Goal: Check status: Check status

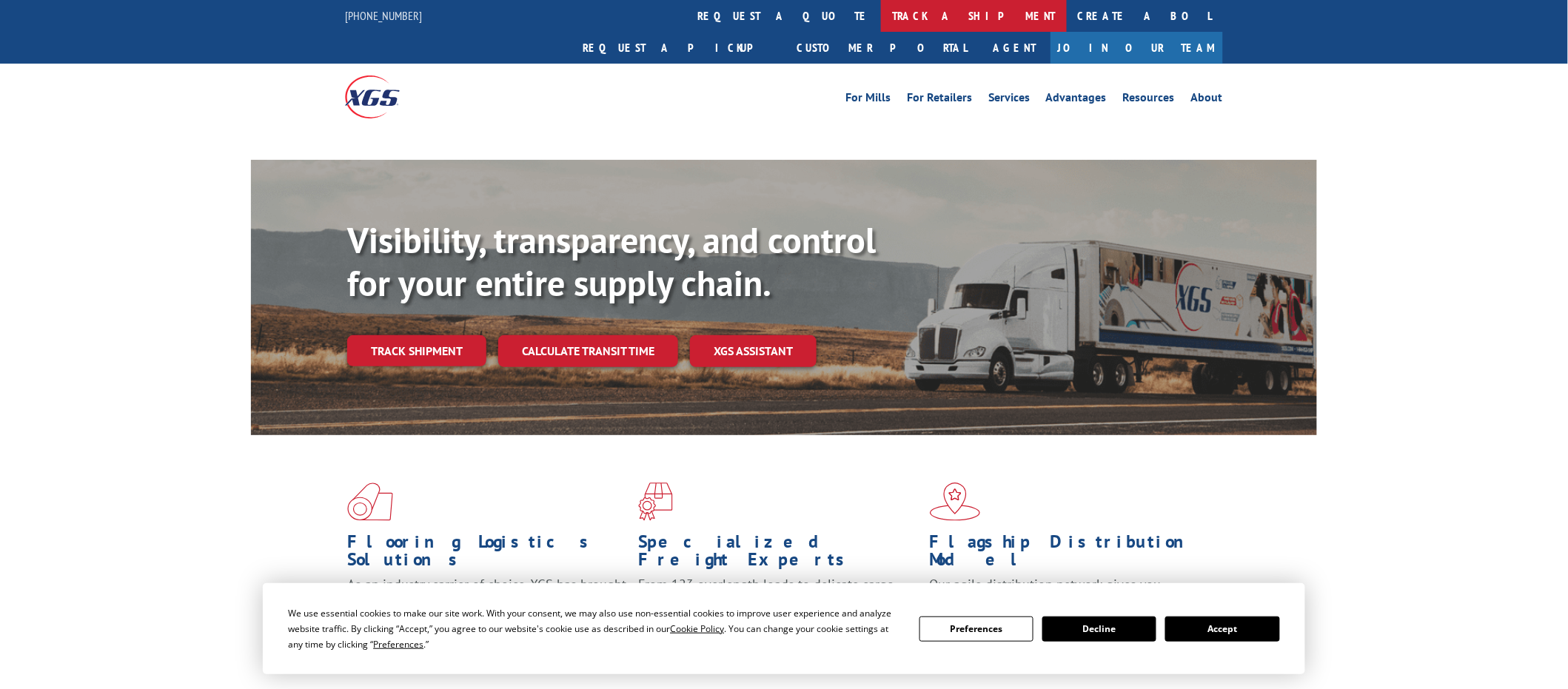
click at [881, 8] on link "track a shipment" at bounding box center [973, 15] width 186 height 31
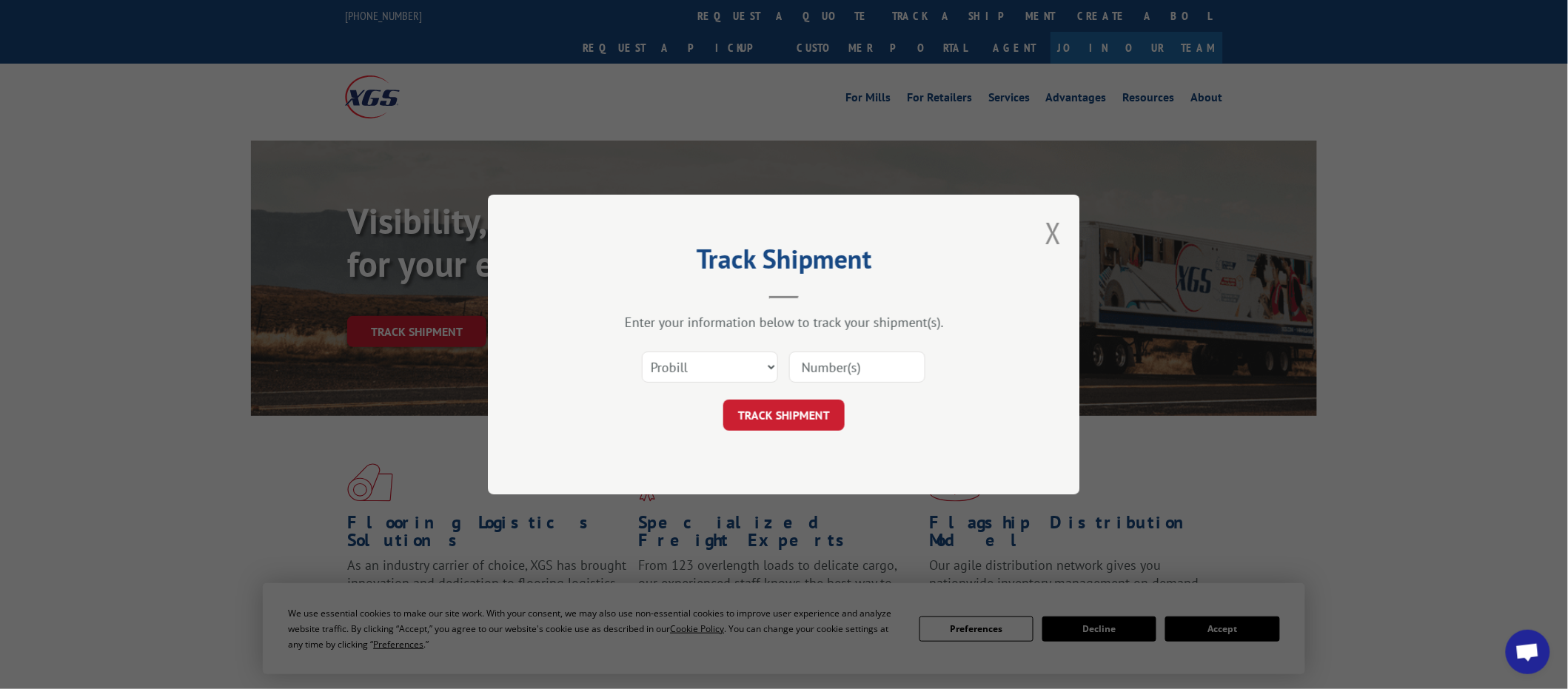
click at [823, 368] on input at bounding box center [858, 367] width 137 height 31
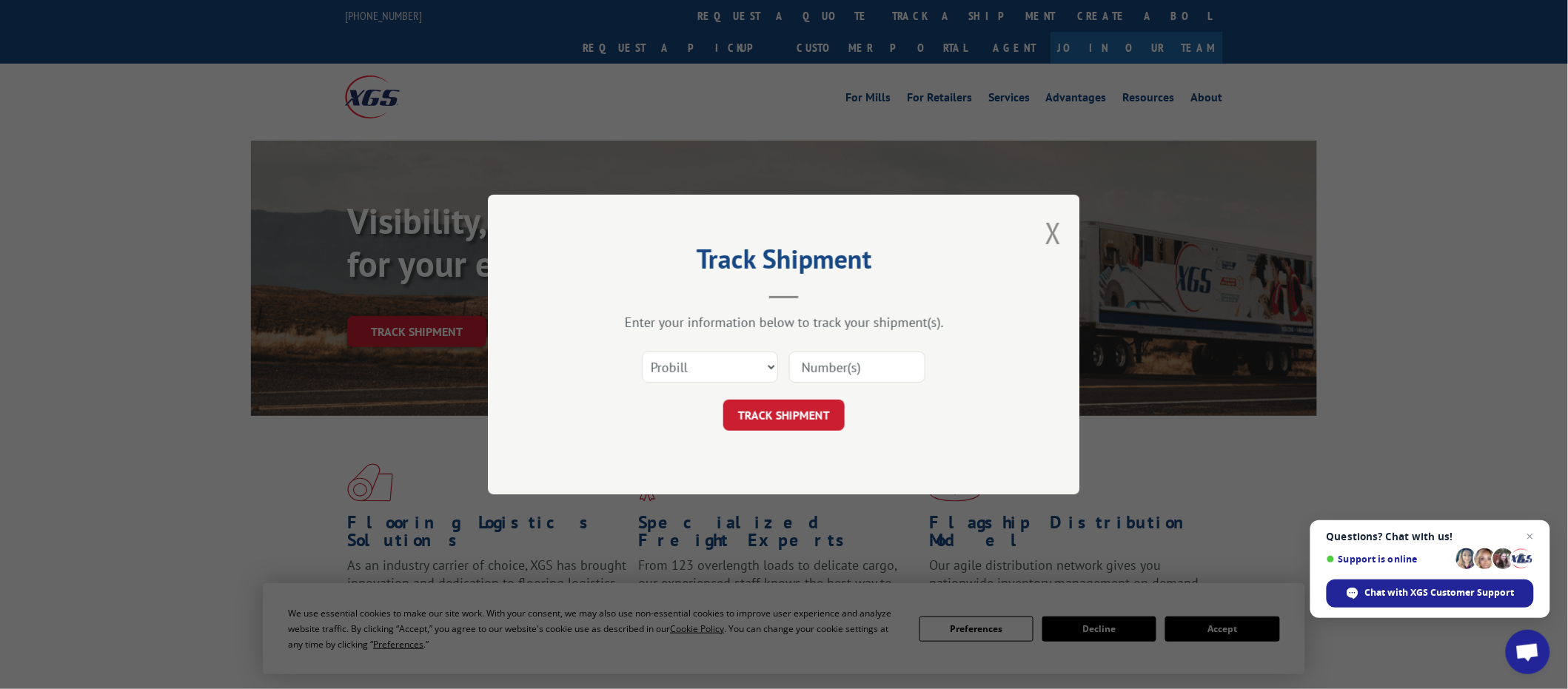
paste input "17516316"
type input "17516316"
click at [792, 419] on button "TRACK SHIPMENT" at bounding box center [783, 415] width 121 height 31
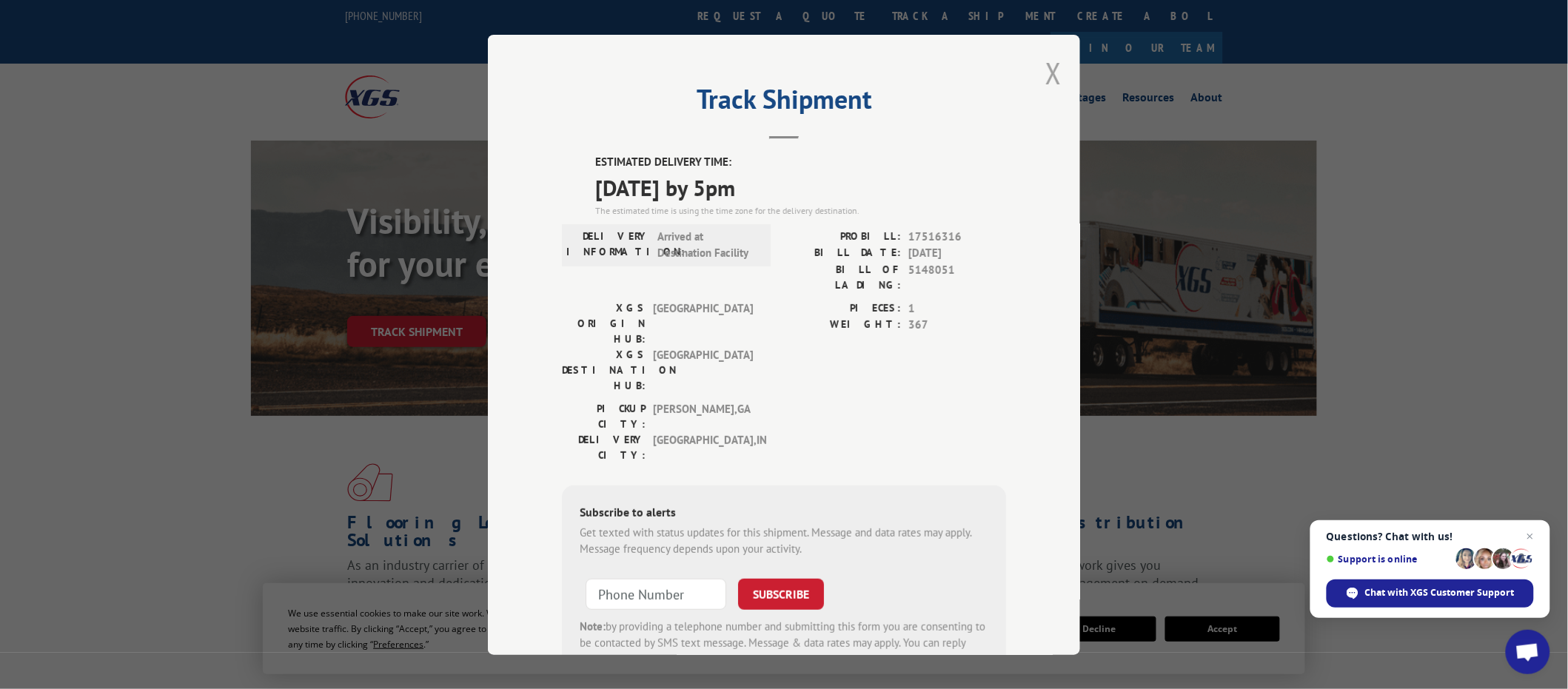
click at [1045, 67] on button "Close modal" at bounding box center [1053, 73] width 16 height 40
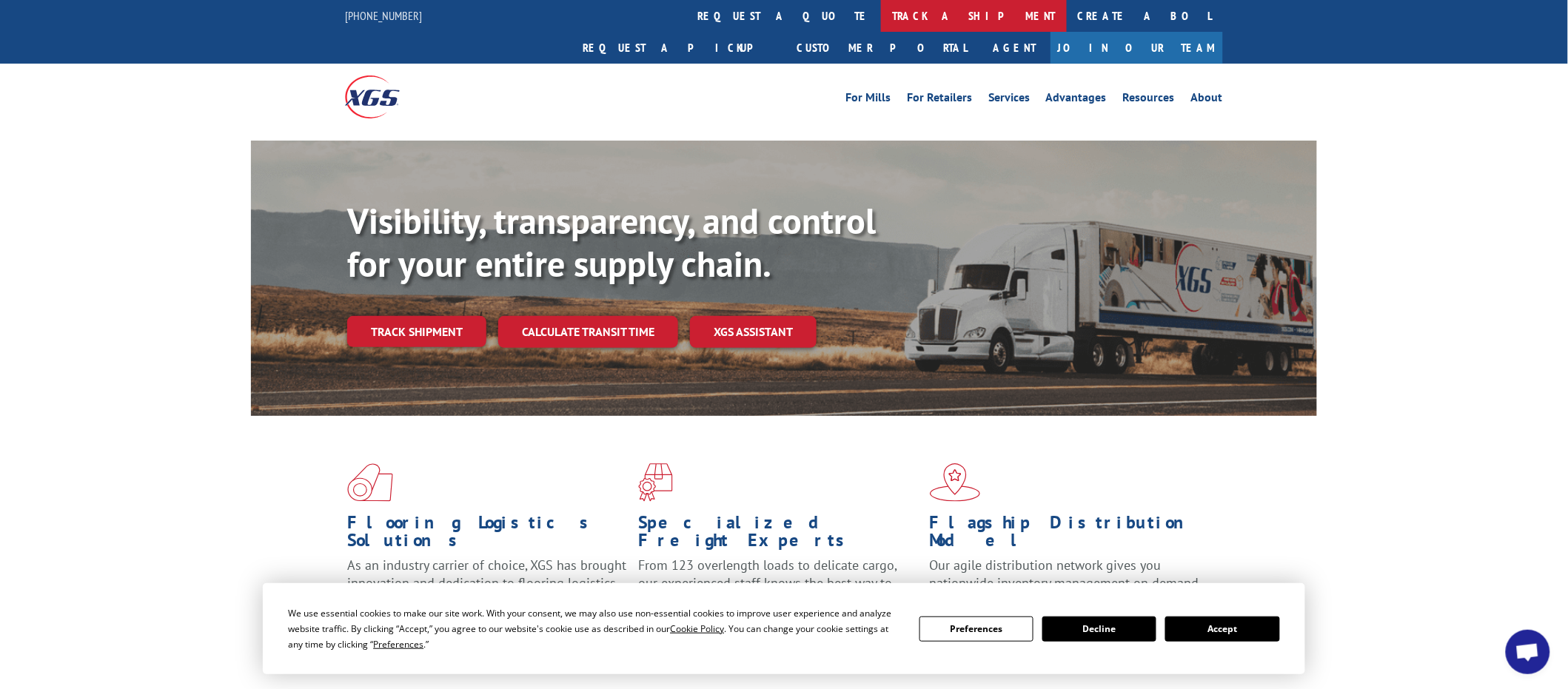
click at [881, 12] on link "track a shipment" at bounding box center [973, 15] width 186 height 31
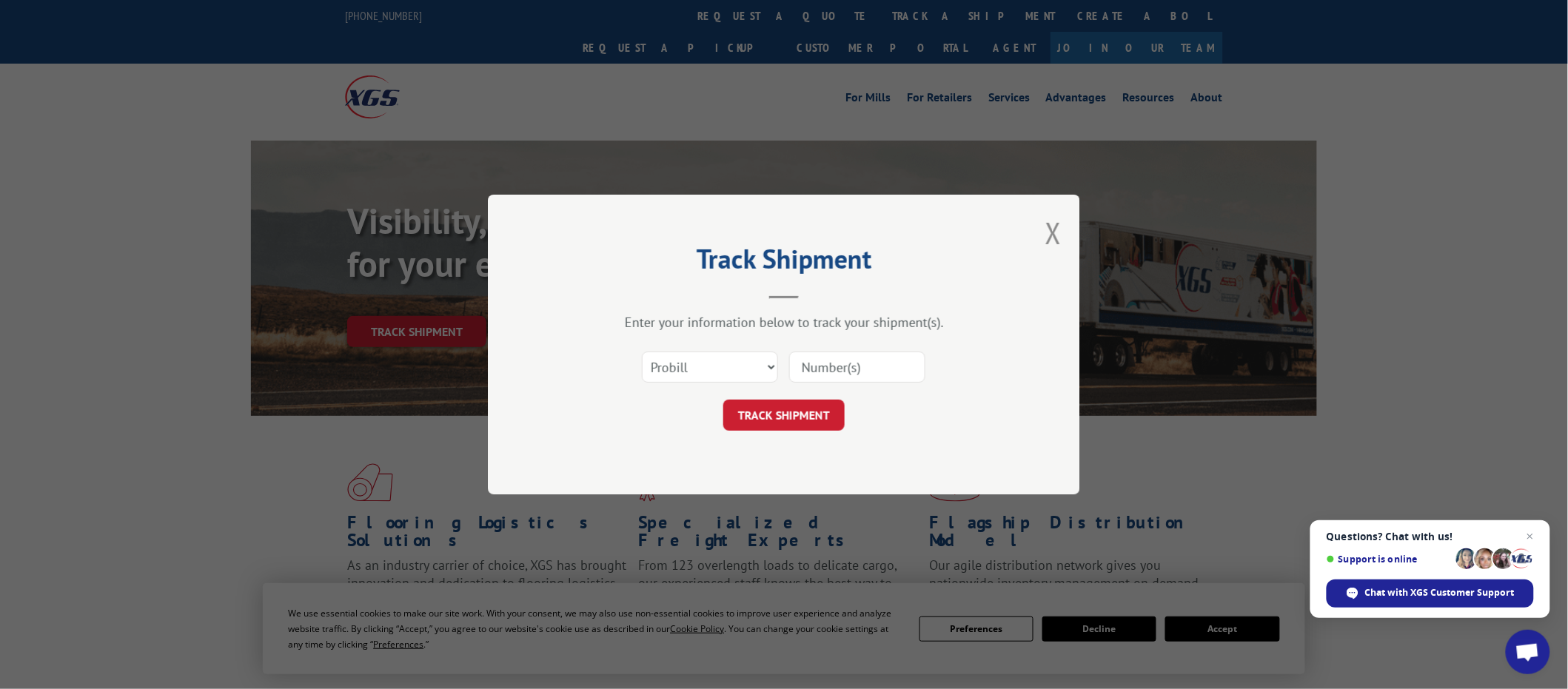
click at [848, 373] on input at bounding box center [858, 367] width 137 height 31
paste input "442899"
type input "442899"
click at [794, 415] on button "TRACK SHIPMENT" at bounding box center [783, 415] width 121 height 31
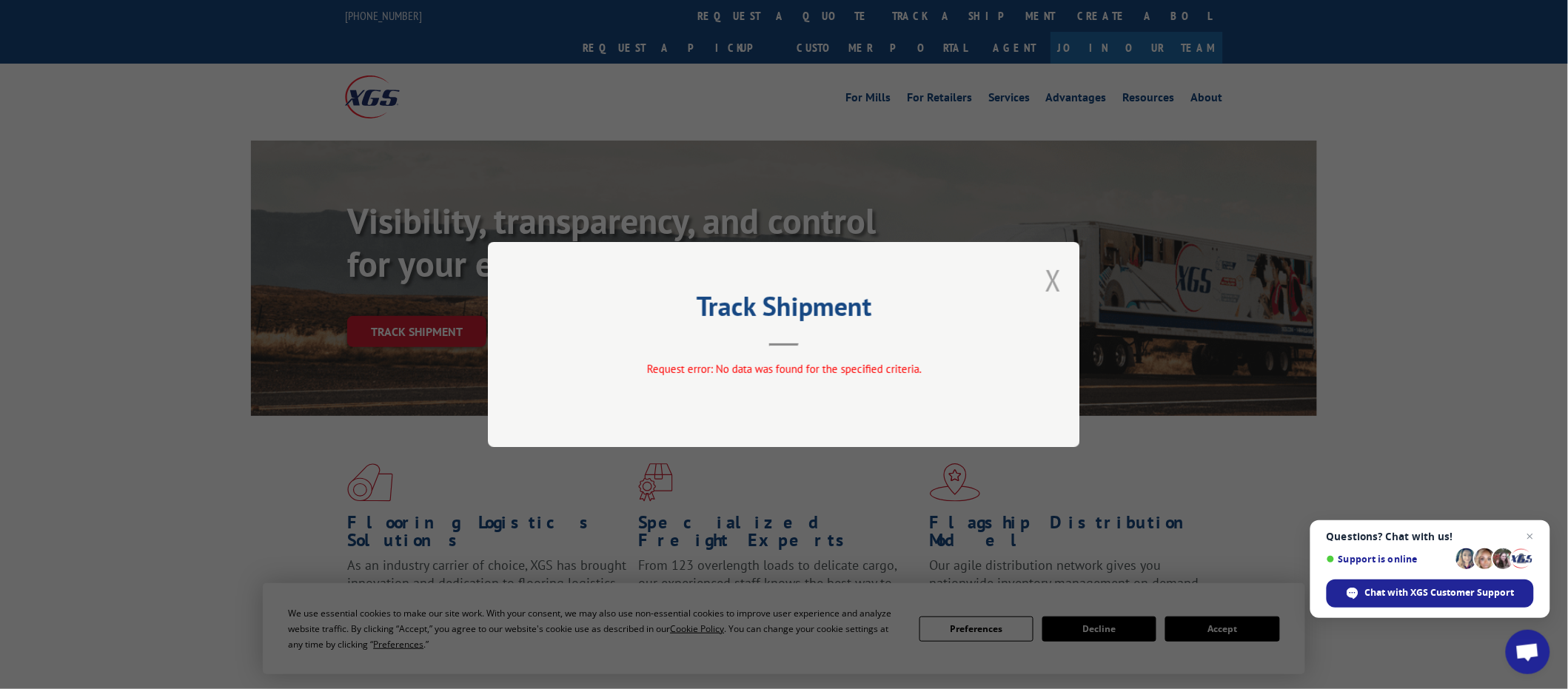
click at [1054, 271] on button "Close modal" at bounding box center [1053, 280] width 16 height 40
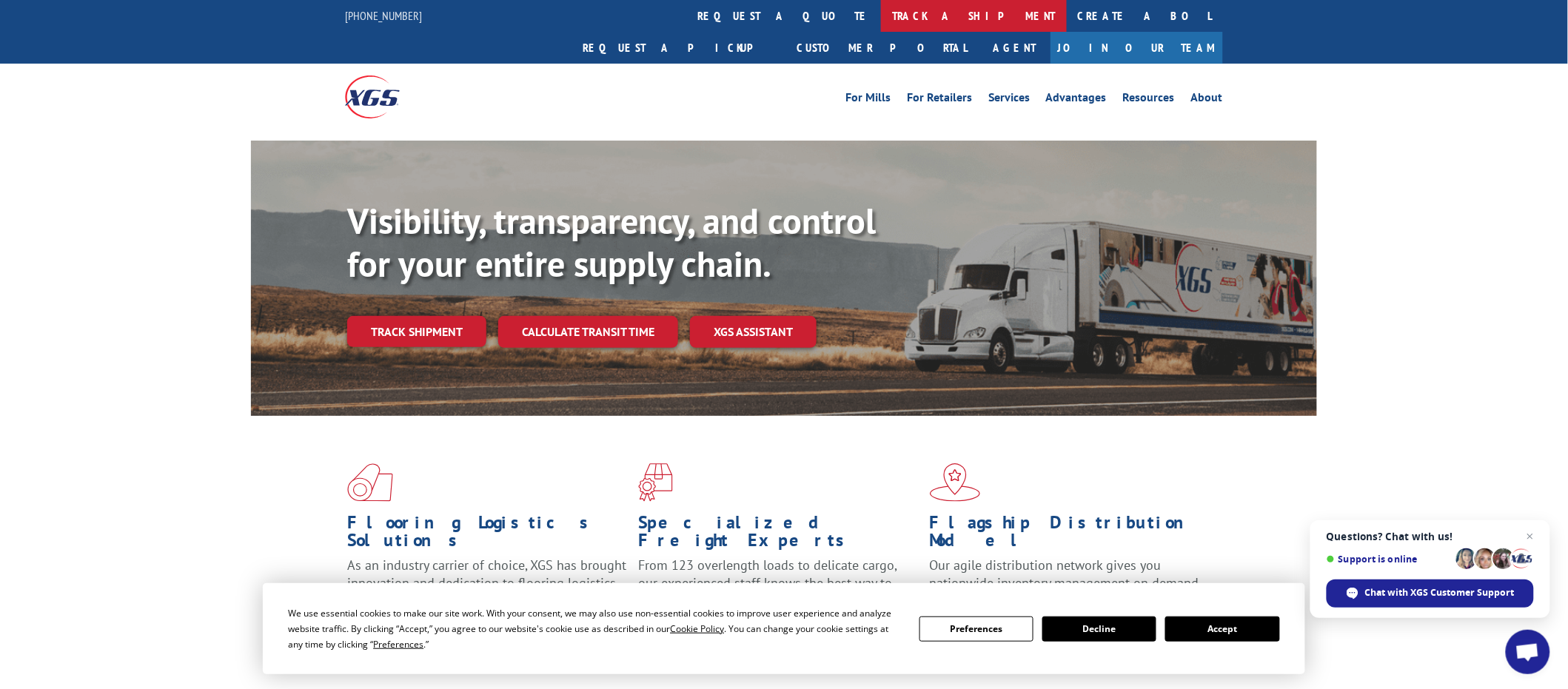
click at [881, 16] on link "track a shipment" at bounding box center [973, 15] width 186 height 31
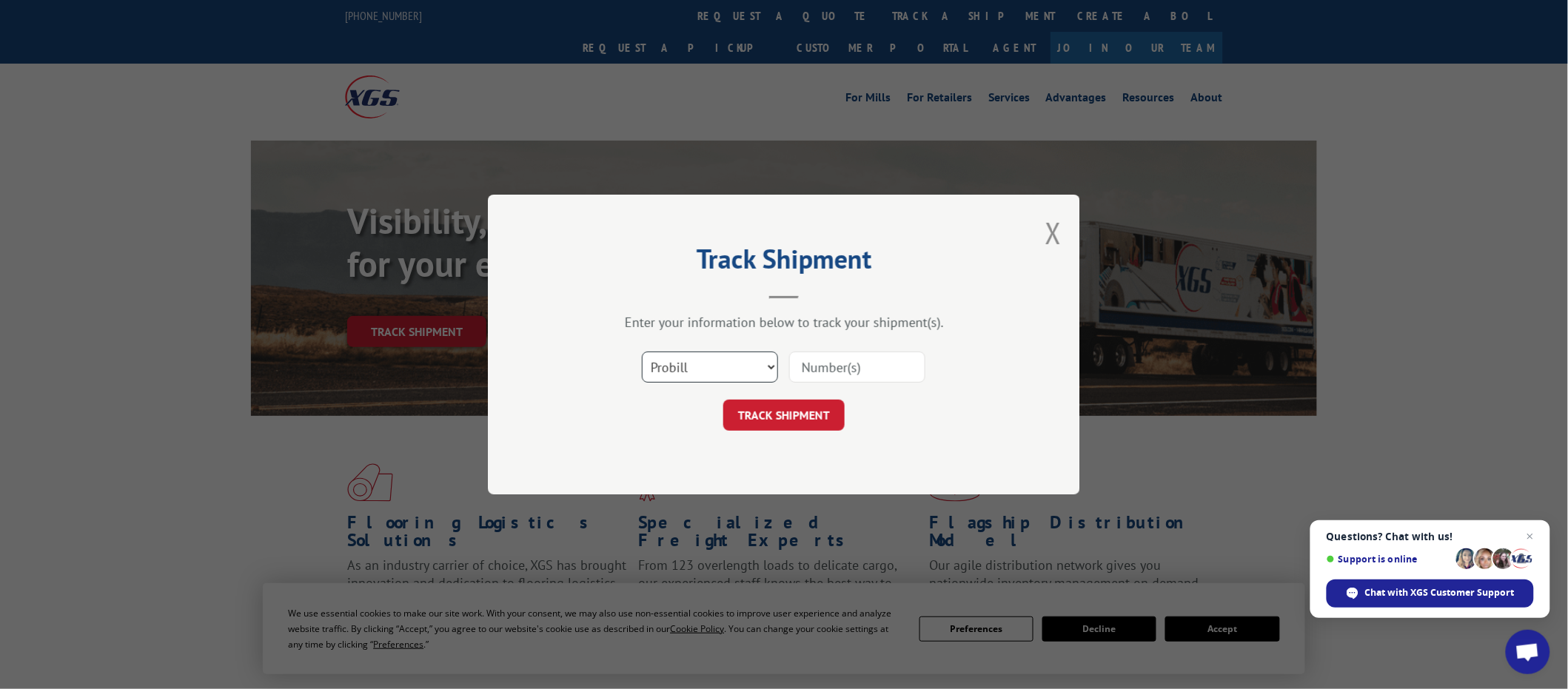
click at [680, 359] on select "Select category... Probill BOL PO" at bounding box center [710, 367] width 137 height 31
select select "po"
click at [642, 351] on select "Select category... Probill BOL PO" at bounding box center [710, 367] width 137 height 31
click at [841, 359] on input at bounding box center [858, 367] width 137 height 31
paste input "19535286"
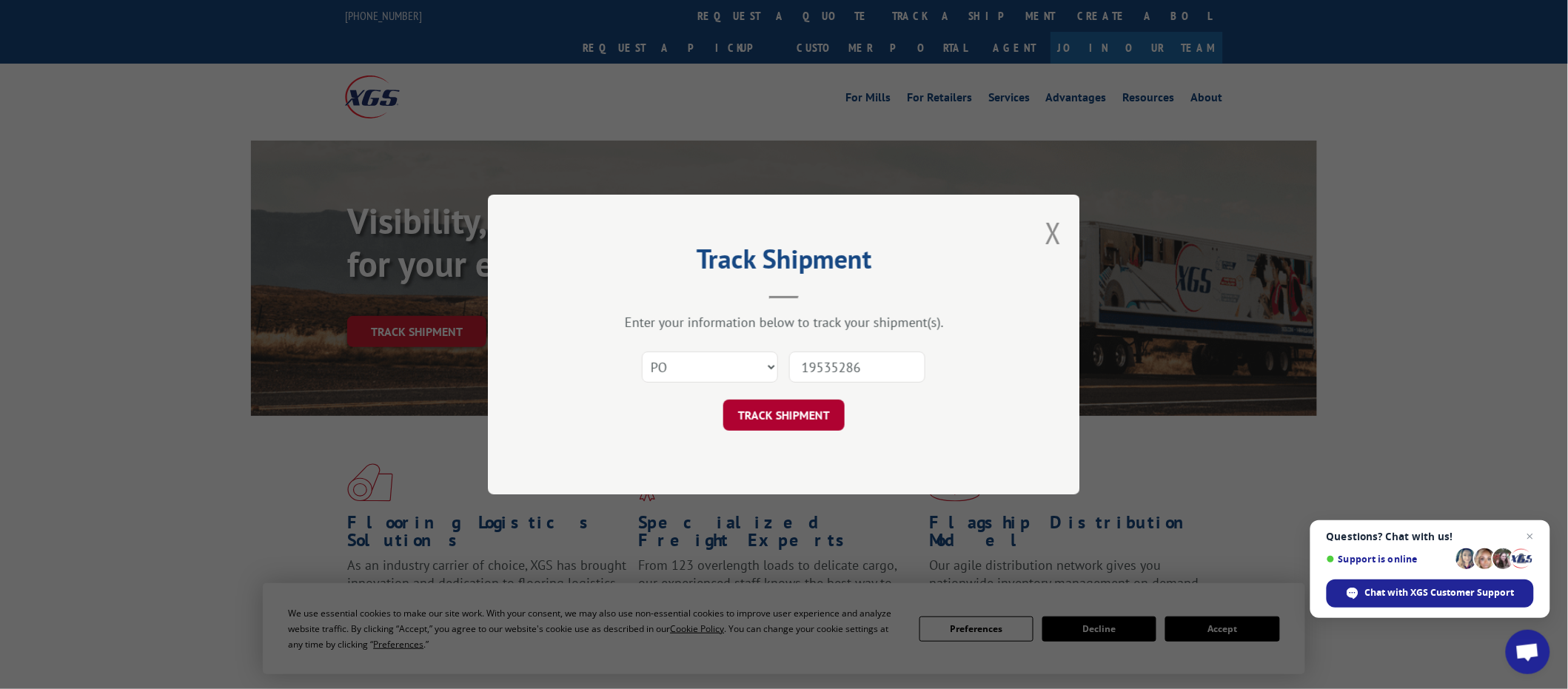
type input "19535286"
click at [809, 415] on button "TRACK SHIPMENT" at bounding box center [783, 415] width 121 height 31
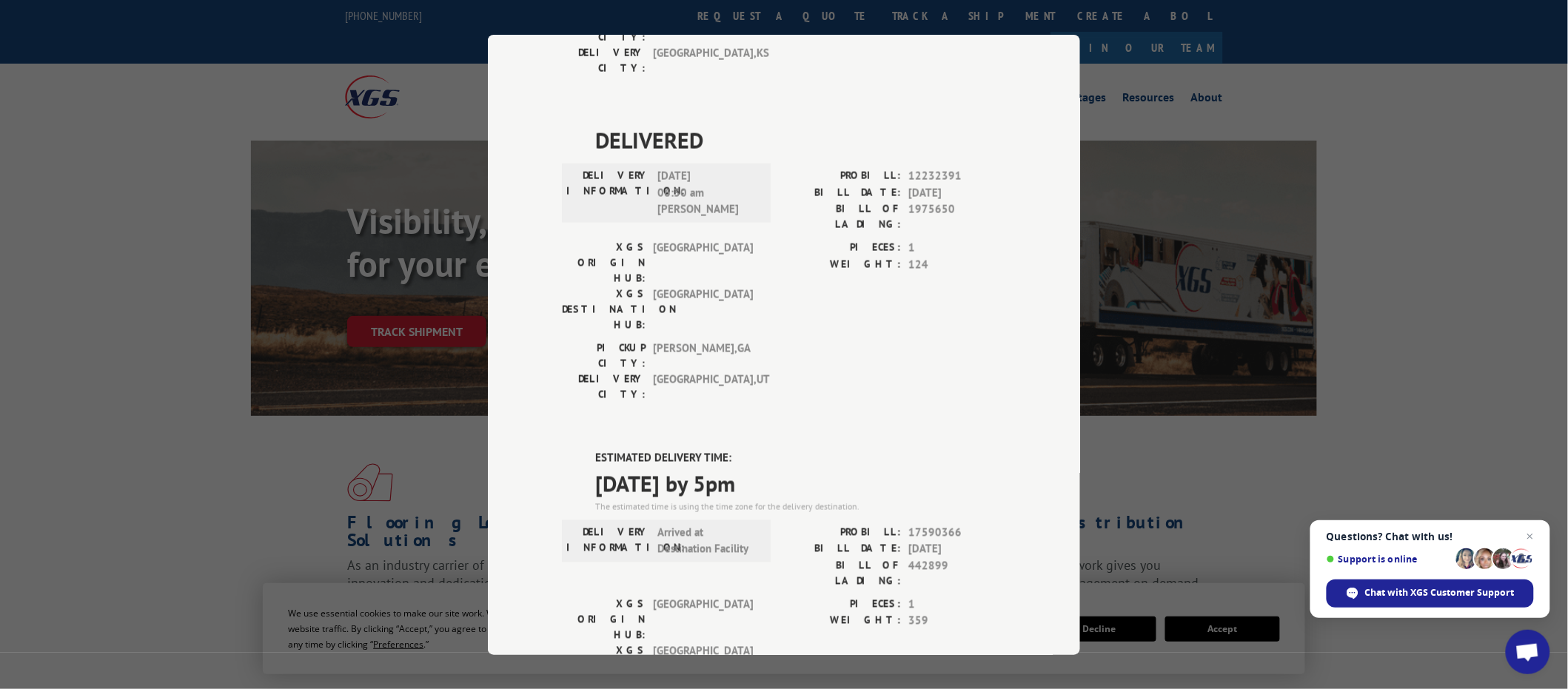
scroll to position [740, 0]
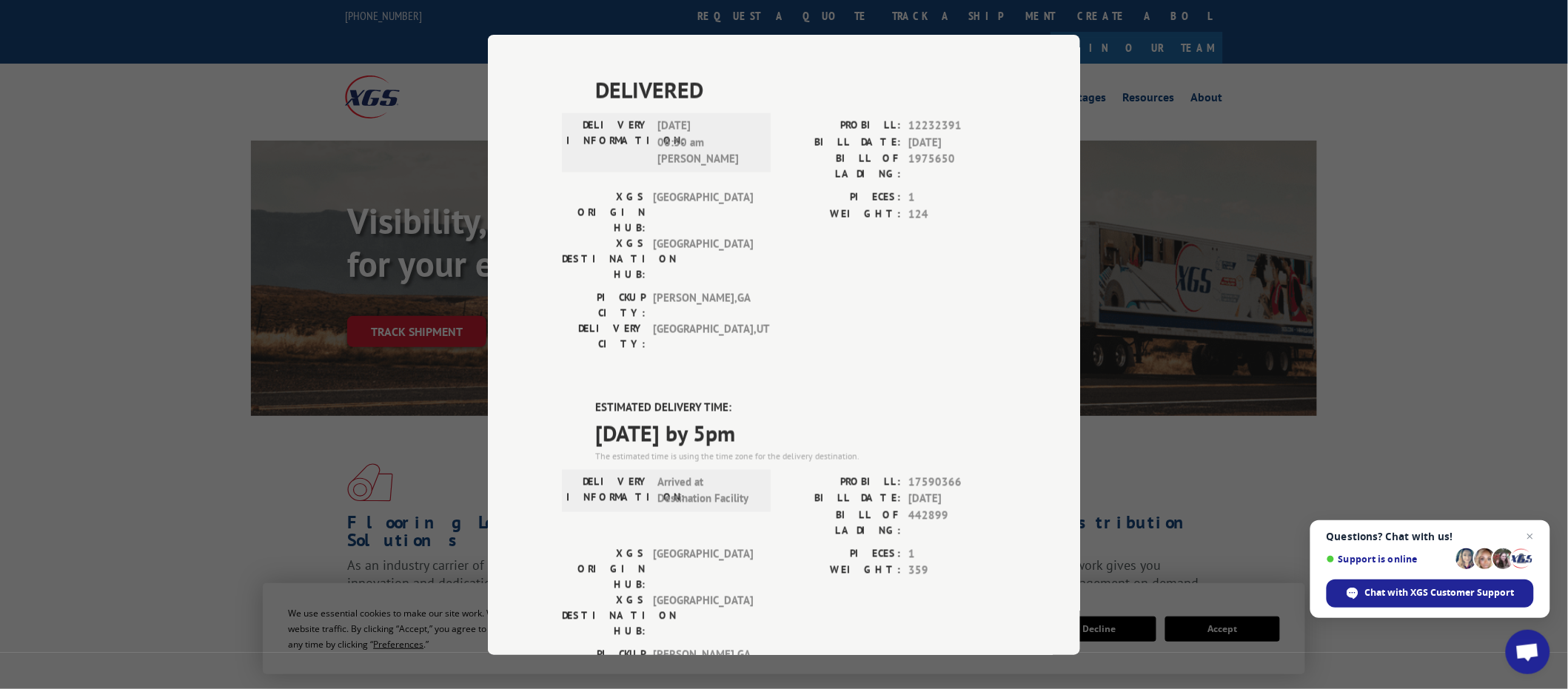
drag, startPoint x: 216, startPoint y: 441, endPoint x: 230, endPoint y: 437, distance: 14.6
click at [218, 437] on div "Track Shipment DELIVERED DELIVERY INFORMATION: PROBILL: 6818348 BILL DATE: 07/0…" at bounding box center [784, 344] width 1568 height 689
